Goal: Information Seeking & Learning: Learn about a topic

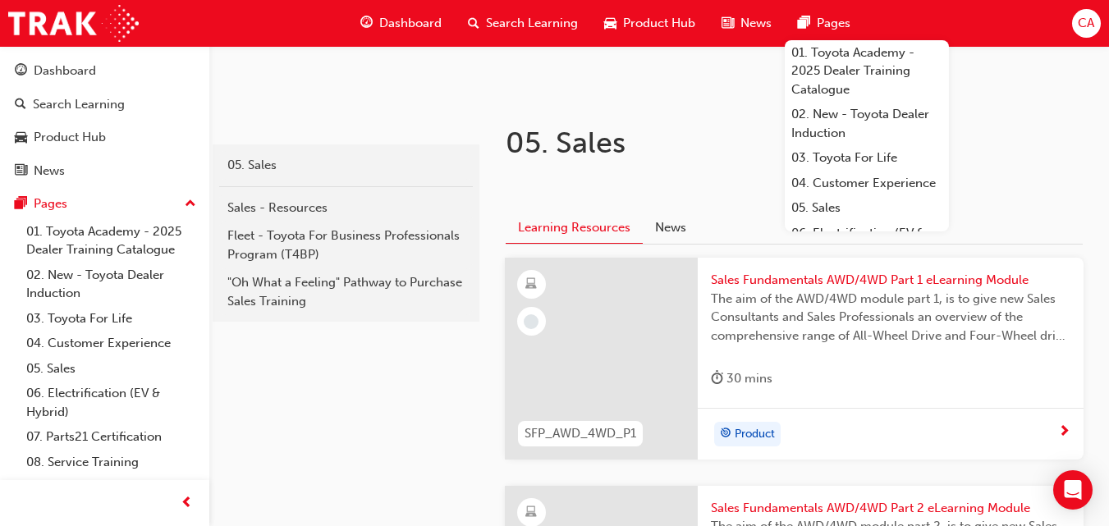
scroll to position [254, 0]
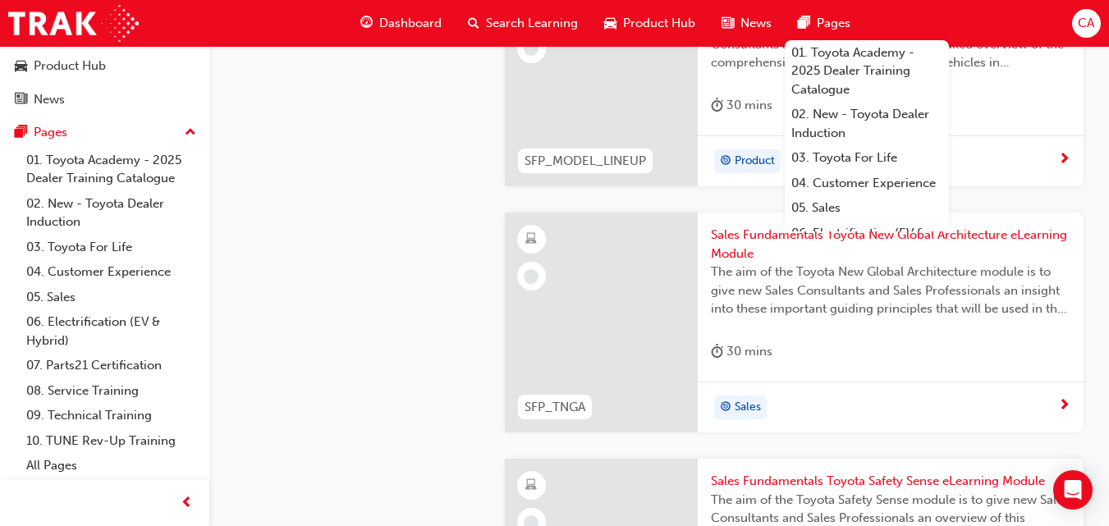
scroll to position [1210, 0]
click at [829, 17] on span "Pages" at bounding box center [833, 23] width 34 height 19
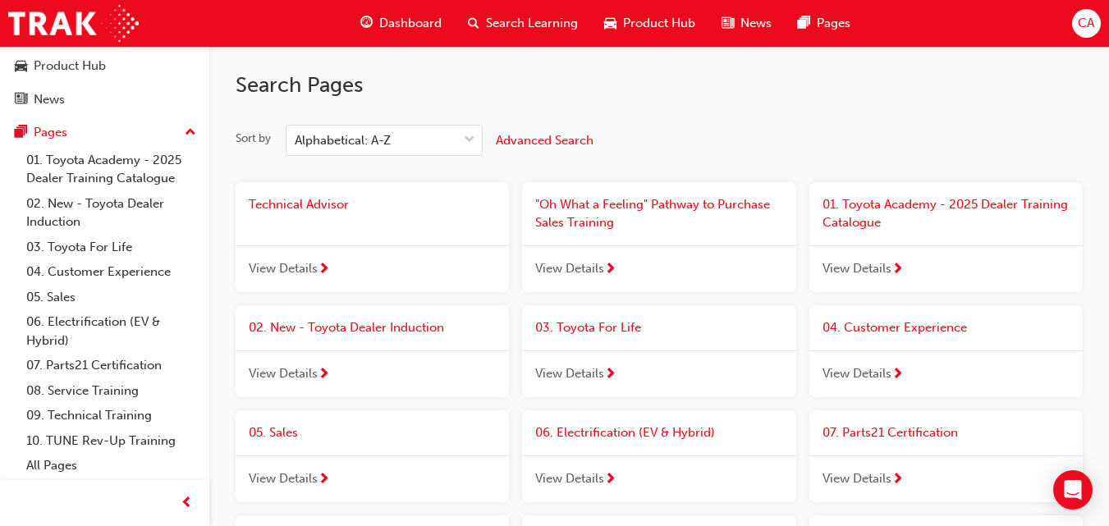
click at [514, 9] on div "Search Learning" at bounding box center [523, 24] width 136 height 34
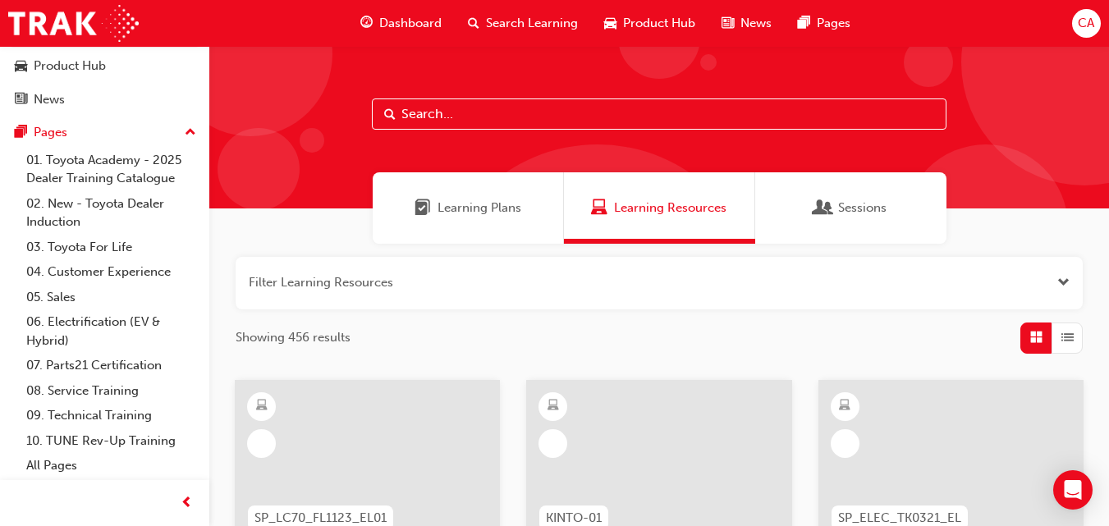
click at [505, 120] on input "text" at bounding box center [659, 113] width 574 height 31
click at [410, 18] on span "Dashboard" at bounding box center [410, 23] width 62 height 19
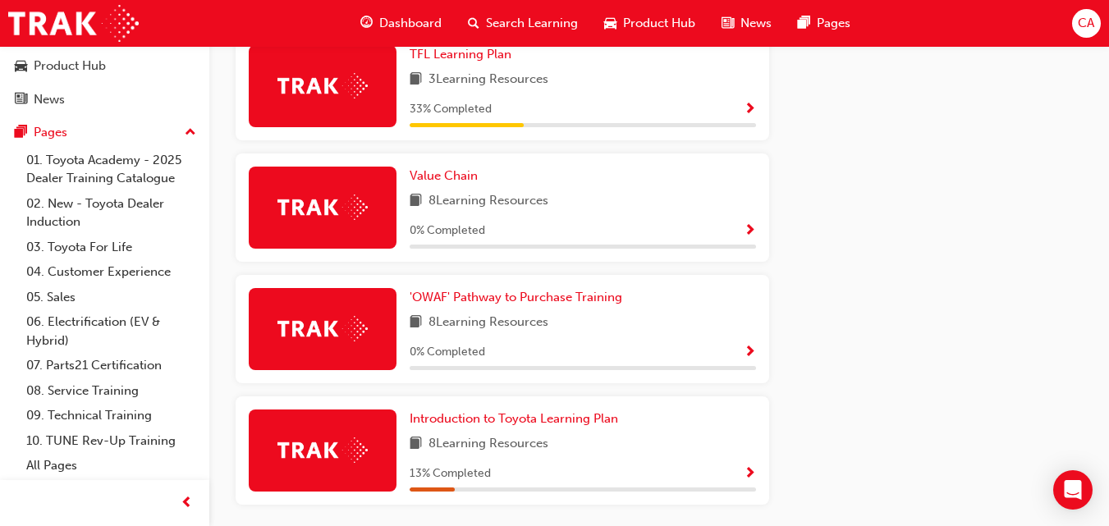
scroll to position [1161, 0]
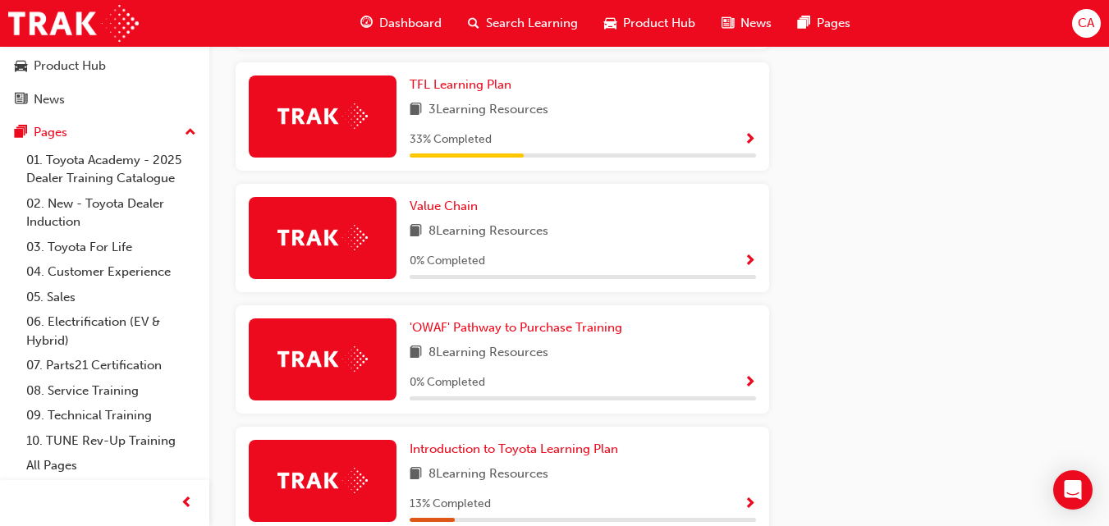
click at [727, 147] on div "33 % Completed" at bounding box center [582, 140] width 346 height 21
click at [752, 136] on span "Show Progress" at bounding box center [749, 140] width 12 height 15
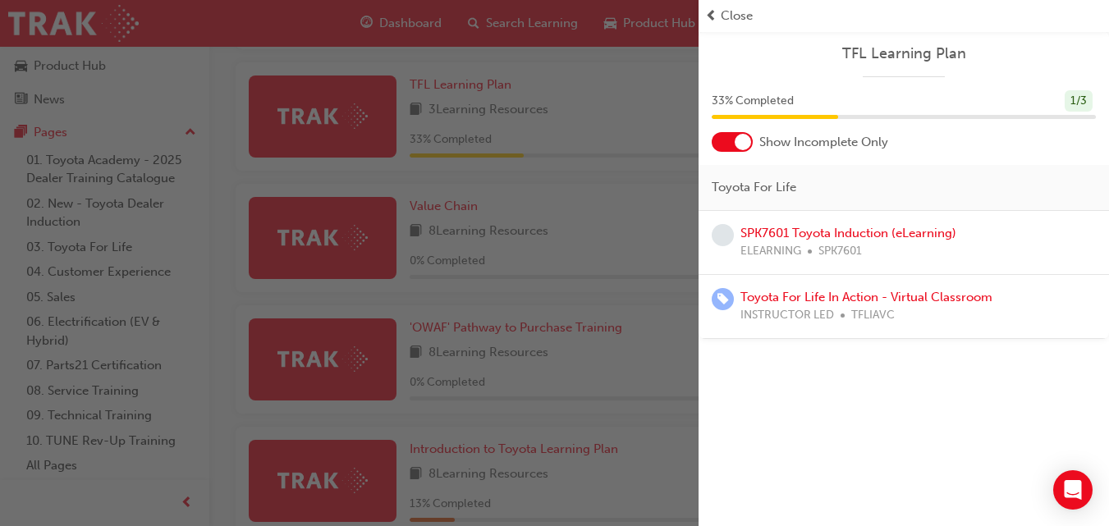
click at [716, 18] on span "prev-icon" at bounding box center [711, 16] width 12 height 19
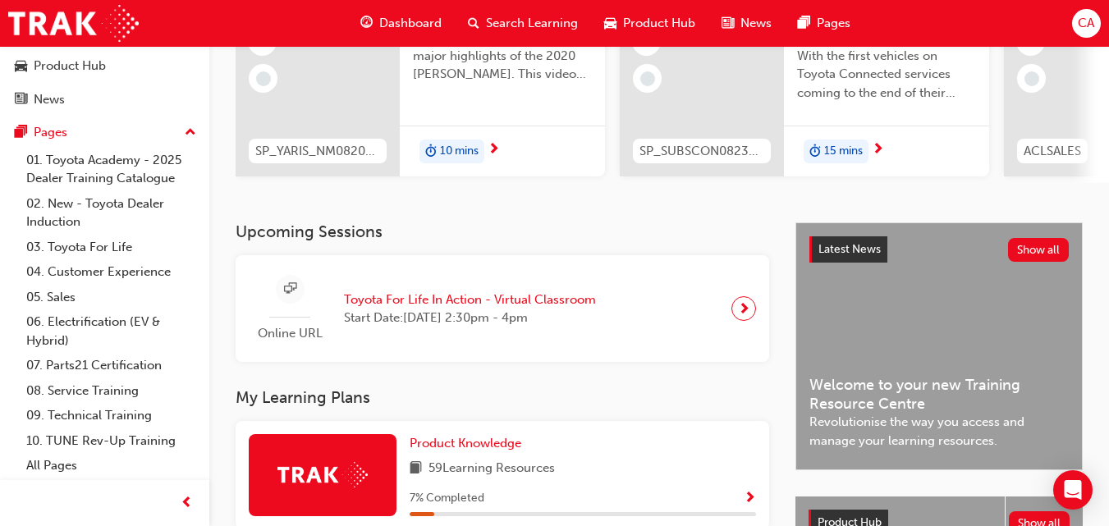
scroll to position [0, 0]
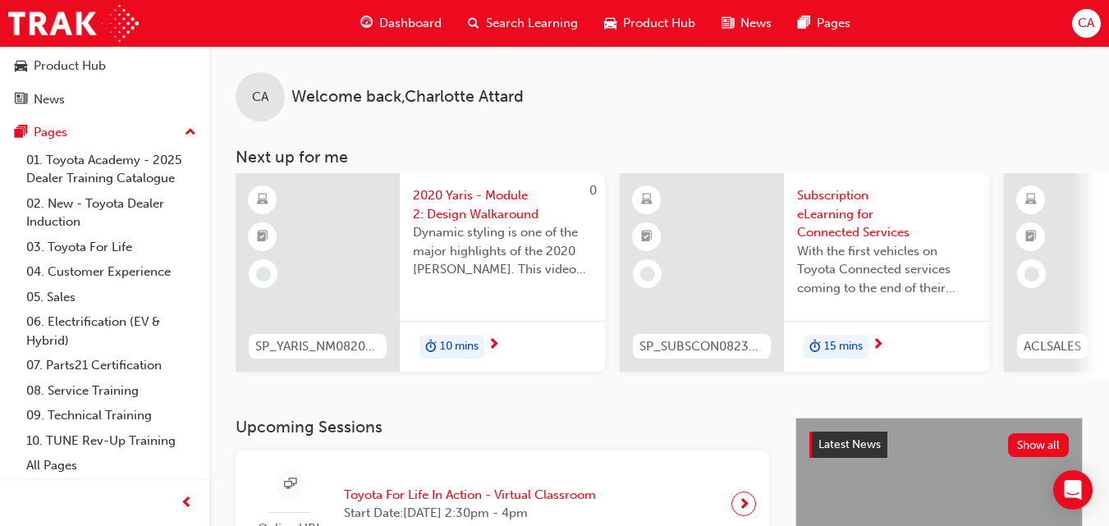
click at [505, 38] on div "Search Learning" at bounding box center [523, 24] width 136 height 34
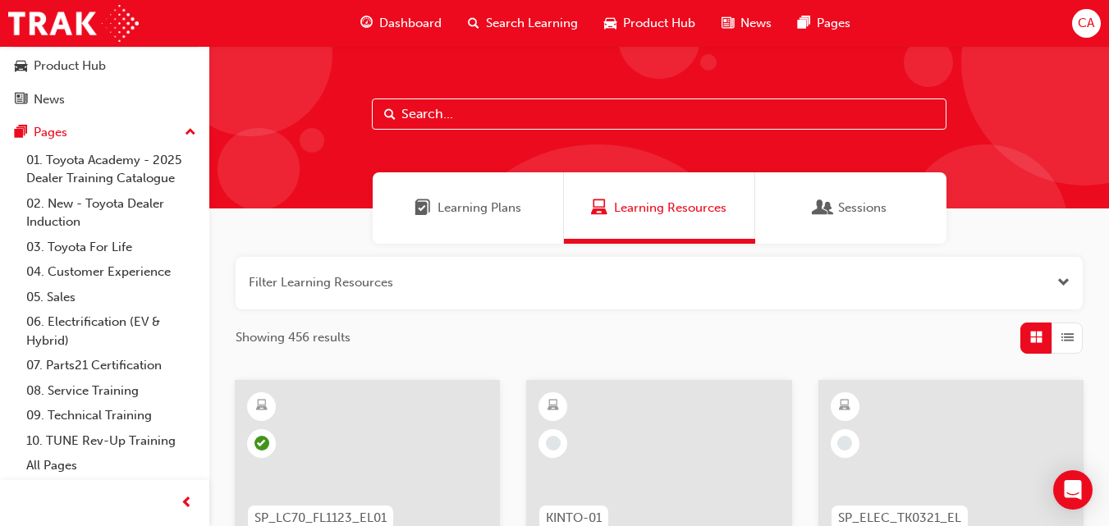
click at [448, 125] on input "text" at bounding box center [659, 113] width 574 height 31
type input "acl"
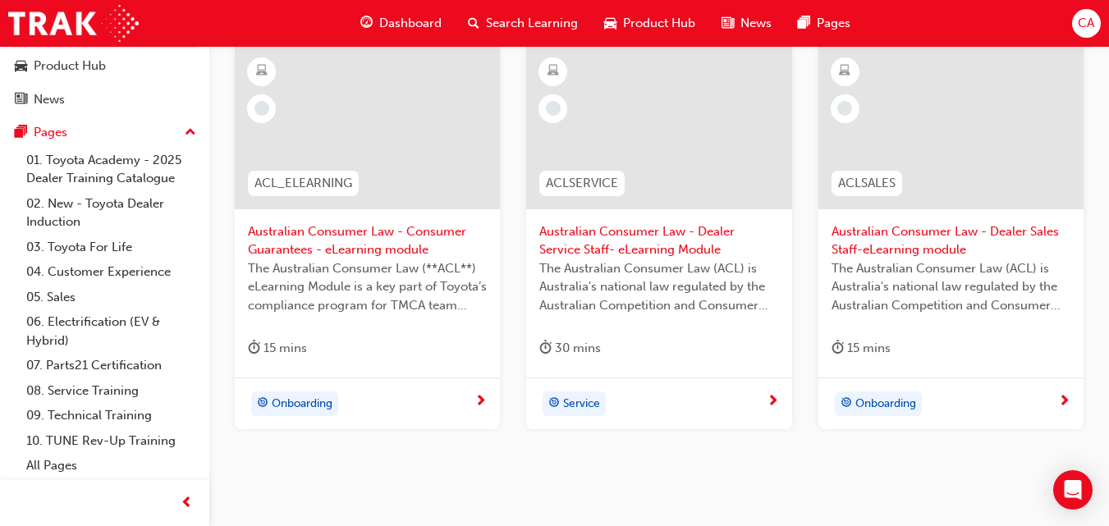
scroll to position [334, 0]
click at [397, 268] on span "The Australian Consumer Law (**ACL**) eLearning Module is a key part of Toyota’…" at bounding box center [367, 288] width 239 height 56
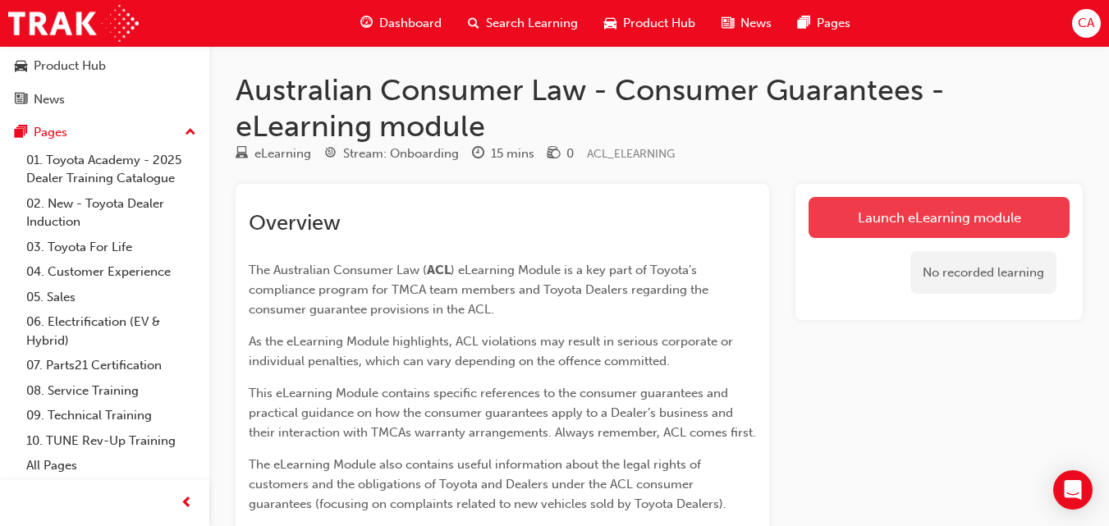
drag, startPoint x: 952, startPoint y: 210, endPoint x: 1018, endPoint y: 203, distance: 66.8
click at [1018, 203] on link "Launch eLearning module" at bounding box center [938, 217] width 261 height 41
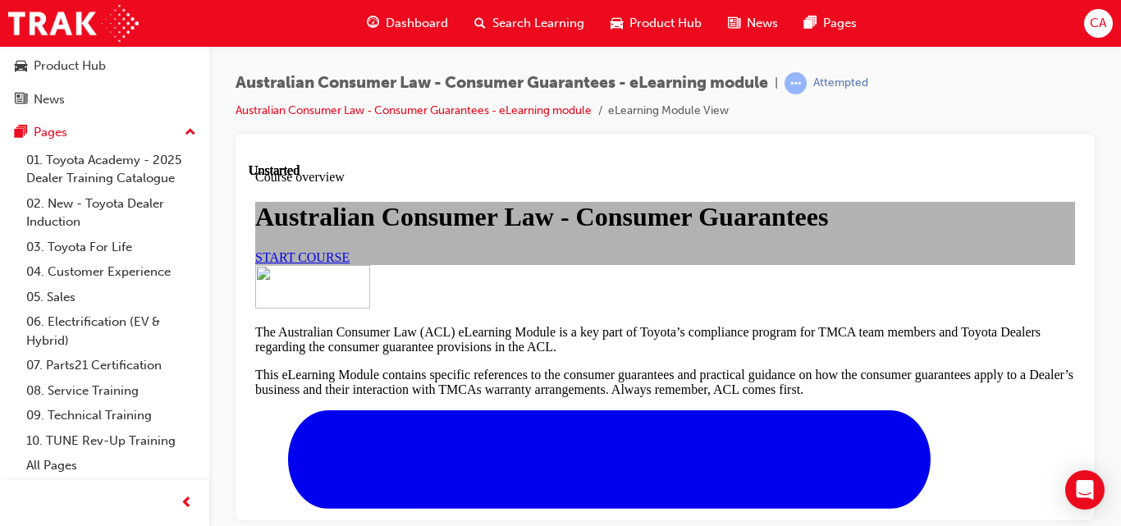
click at [350, 263] on span "START COURSE" at bounding box center [302, 256] width 94 height 14
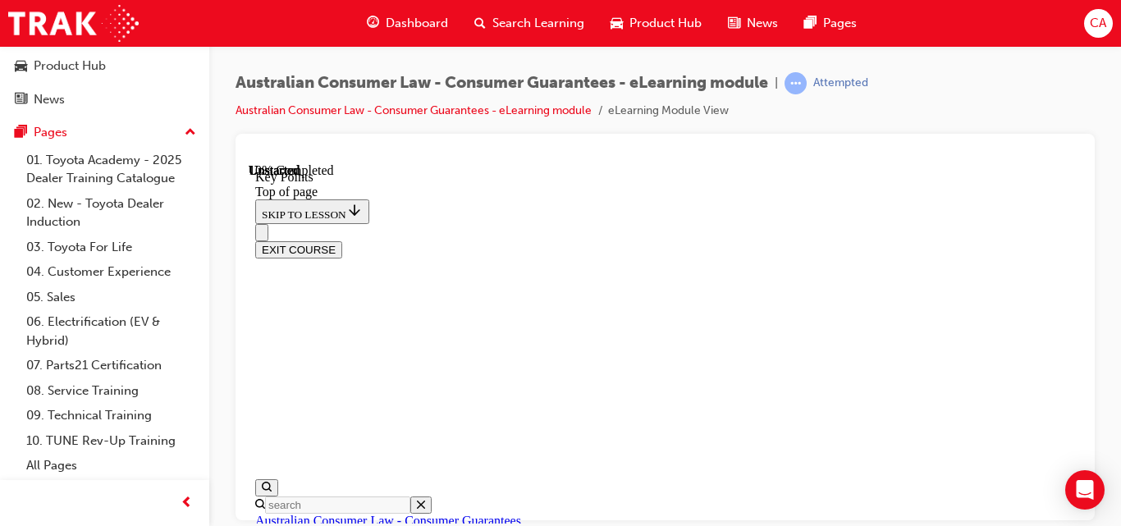
scroll to position [349, 0]
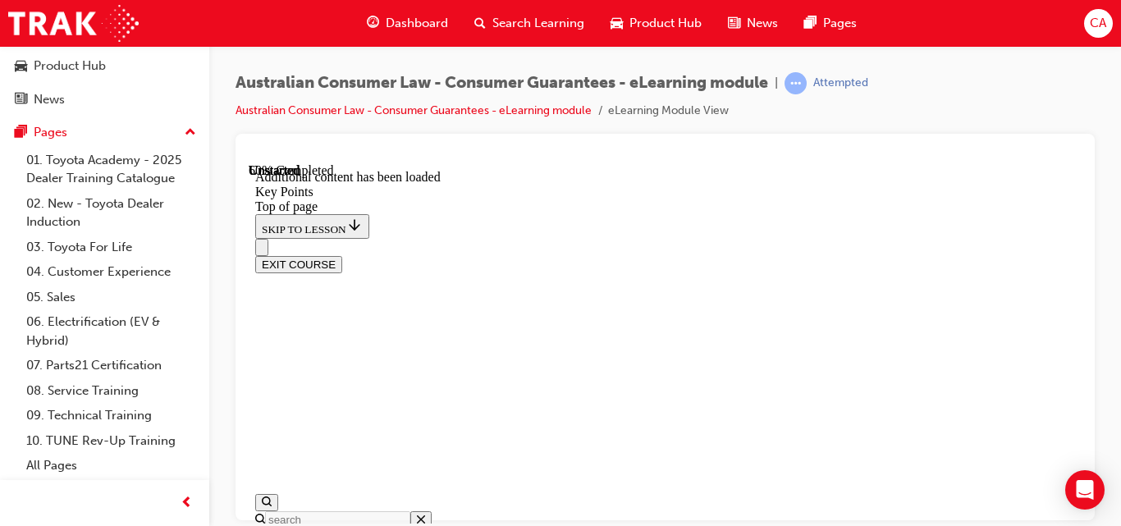
scroll to position [2026, 0]
drag, startPoint x: 638, startPoint y: 125, endPoint x: 1100, endPoint y: 363, distance: 520.7
click at [1100, 363] on div "Australian Consumer Law - Consumer Guarantees - eLearning module | Attempted Au…" at bounding box center [665, 265] width 912 height 439
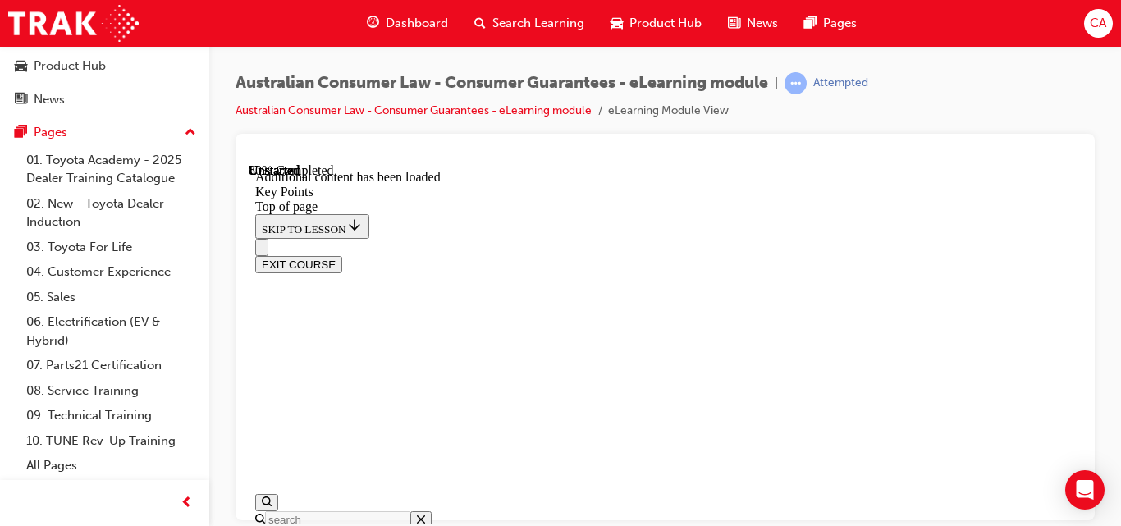
scroll to position [3166, 0]
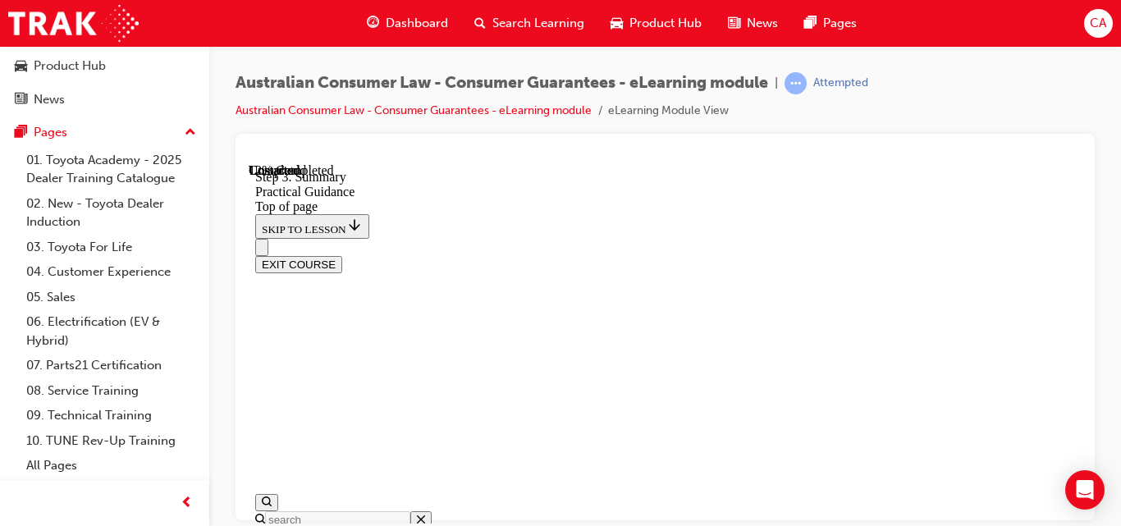
scroll to position [423, 0]
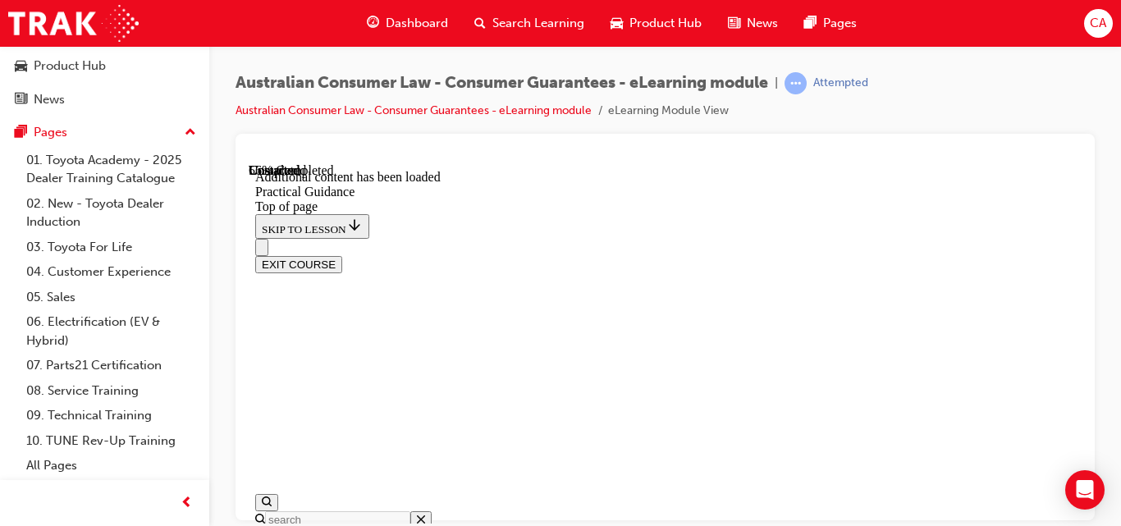
scroll to position [3033, 0]
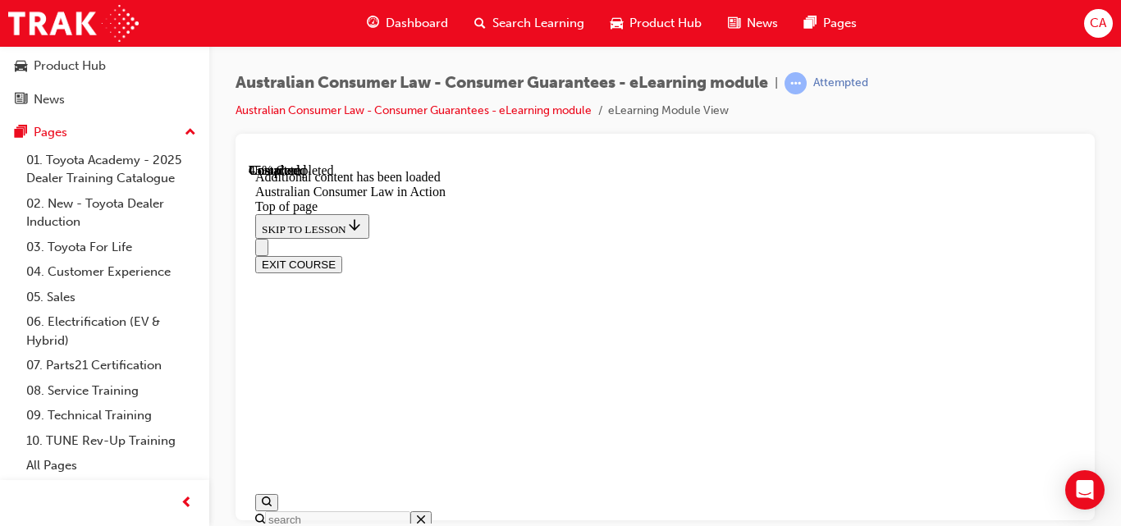
scroll to position [1704, 0]
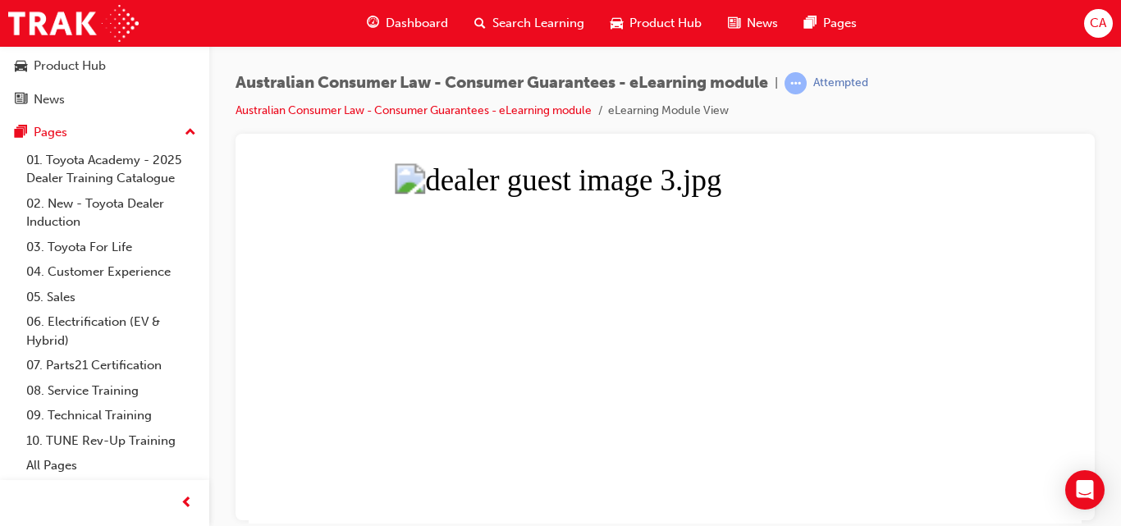
click at [317, 327] on button "Unzoom image" at bounding box center [665, 342] width 833 height 360
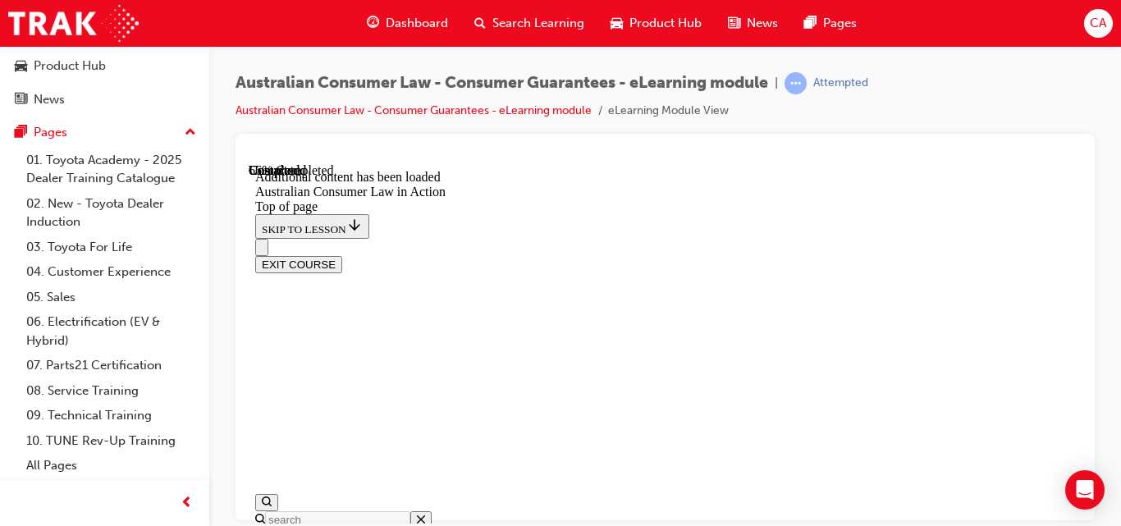
scroll to position [2627, 0]
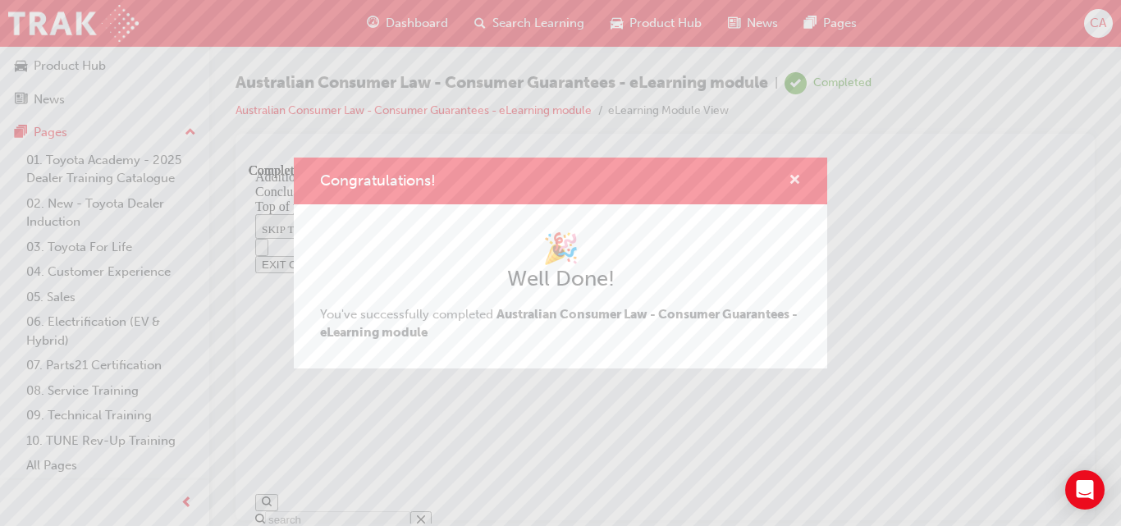
click at [791, 180] on span "cross-icon" at bounding box center [795, 181] width 12 height 15
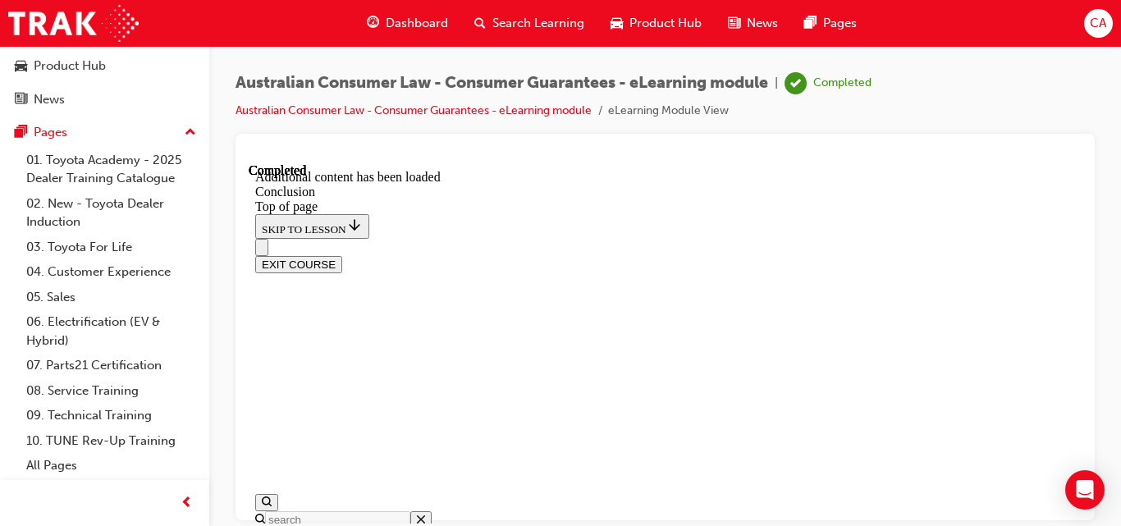
click at [342, 255] on button "EXIT COURSE" at bounding box center [298, 263] width 87 height 17
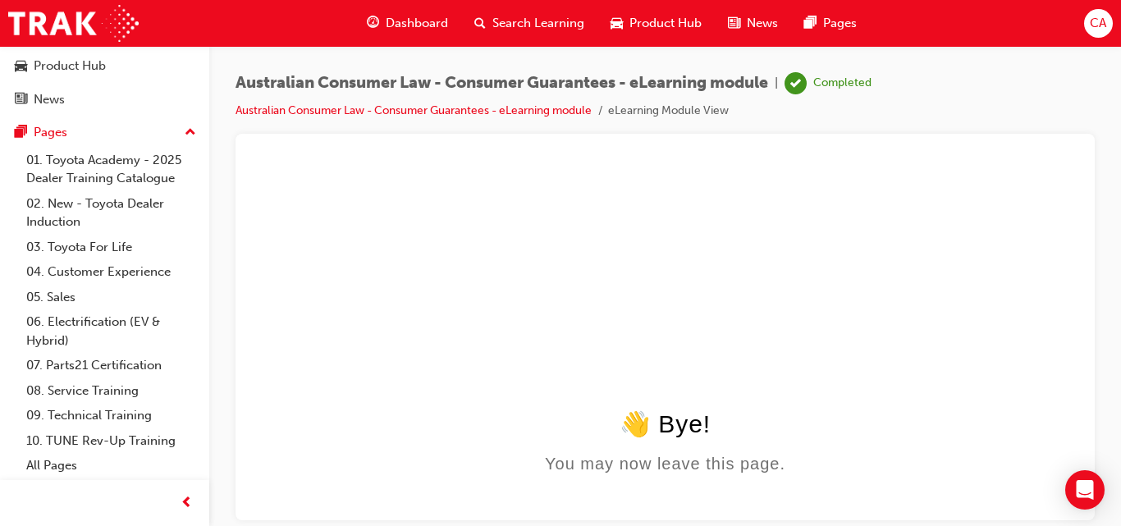
scroll to position [0, 0]
